Goal: Check status

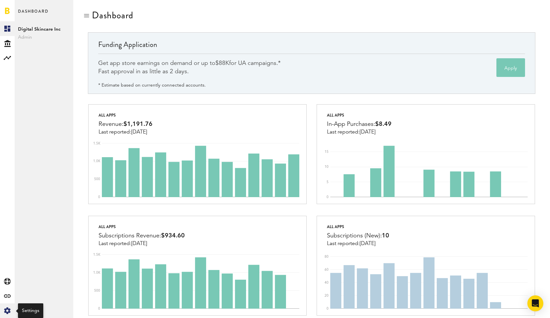
click at [8, 307] on icon at bounding box center [7, 310] width 6 height 7
click at [44, 86] on div "Manage Users Created with Sketch." at bounding box center [44, 86] width 59 height 12
click at [67, 87] on icon at bounding box center [66, 86] width 4 height 5
click at [47, 28] on link "Profile" at bounding box center [44, 28] width 59 height 15
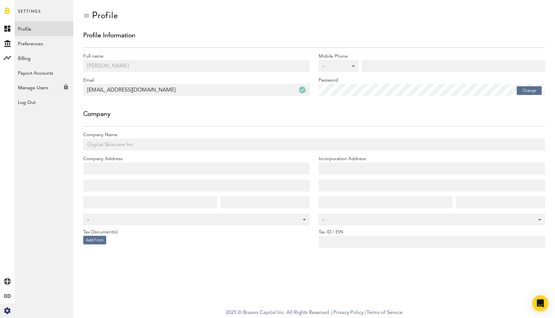
click at [41, 88] on div "Manage Users Created with Sketch." at bounding box center [44, 86] width 59 height 12
click at [7, 9] on link at bounding box center [7, 10] width 5 height 7
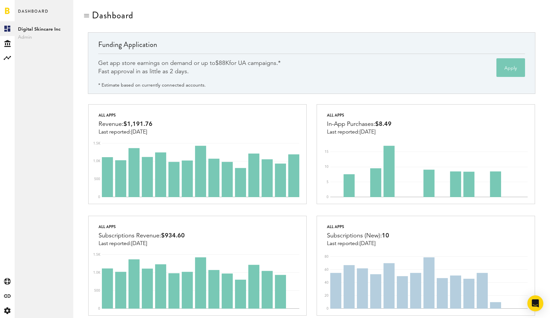
click at [213, 71] on div "Get app store earnings on demand or up to $88K for UA campaigns.* Fast approval…" at bounding box center [189, 67] width 182 height 17
click at [210, 69] on div "Get app store earnings on demand or up to $88K for UA campaigns.* Fast approval…" at bounding box center [189, 67] width 182 height 17
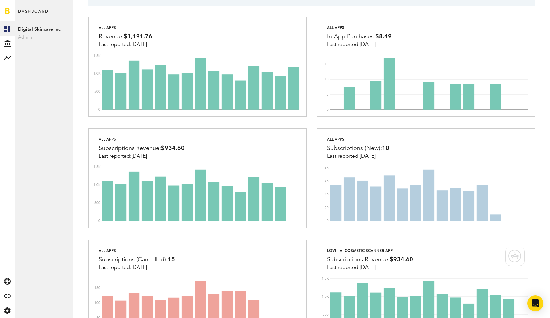
scroll to position [90, 0]
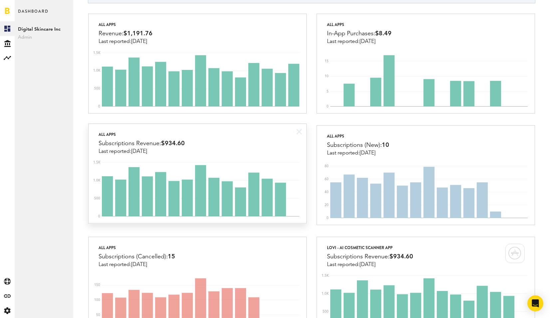
click at [221, 146] on div "All apps Subscriptions Revenue: $934.60 Last reported: [DATE]" at bounding box center [197, 139] width 218 height 31
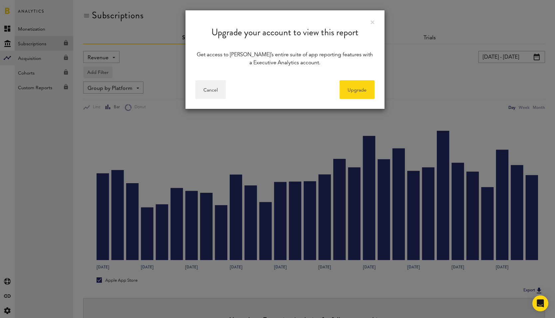
click at [372, 22] on link at bounding box center [372, 22] width 4 height 4
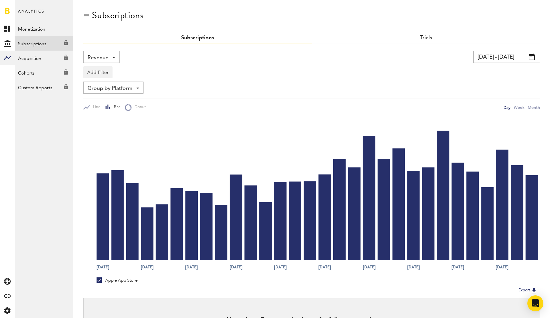
scroll to position [78, 0]
